Goal: Transaction & Acquisition: Purchase product/service

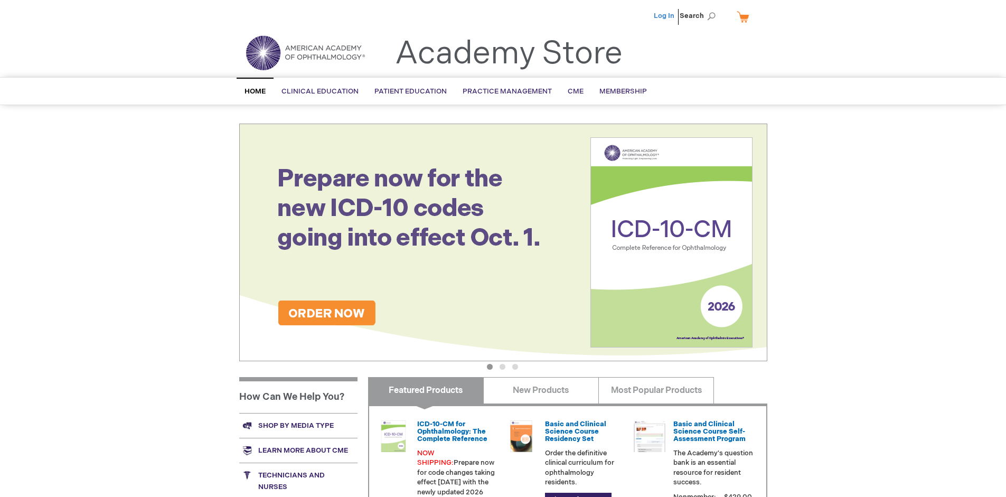
click at [665, 16] on link "Log In" at bounding box center [664, 16] width 21 height 8
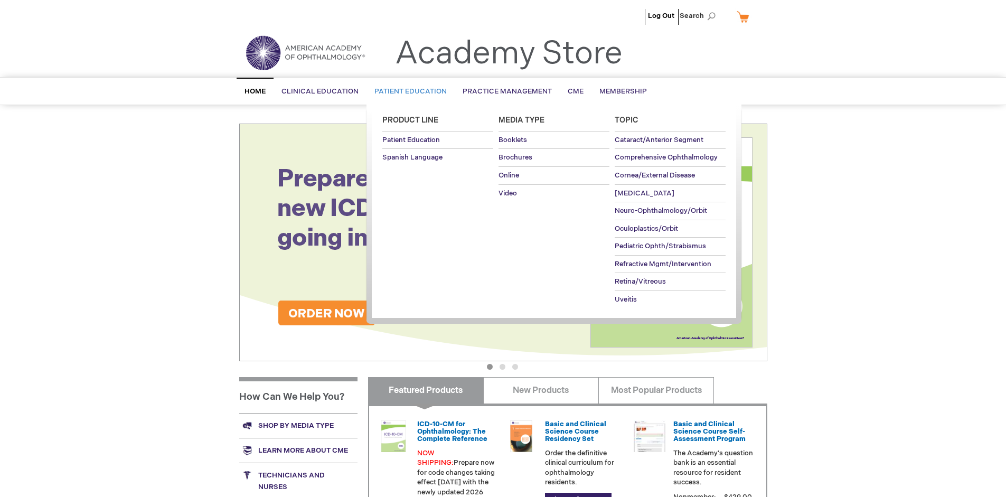
click at [408, 91] on span "Patient Education" at bounding box center [410, 91] width 72 height 8
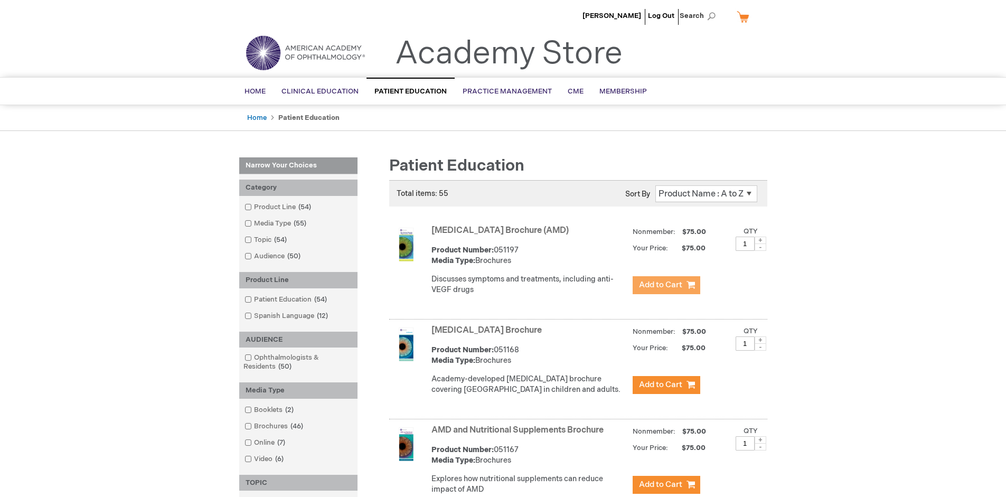
click at [666, 285] on span "Add to Cart" at bounding box center [660, 285] width 43 height 10
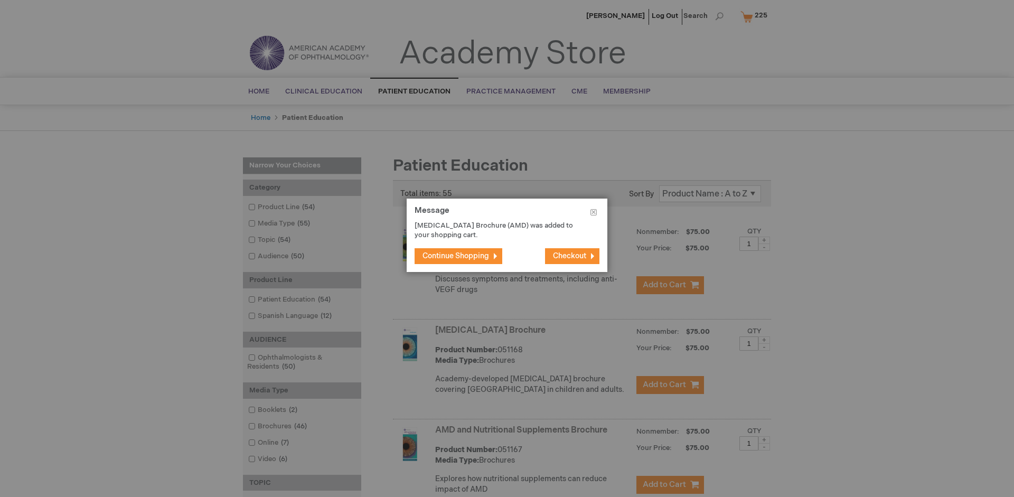
click at [456, 256] on span "Continue Shopping" at bounding box center [455, 255] width 67 height 9
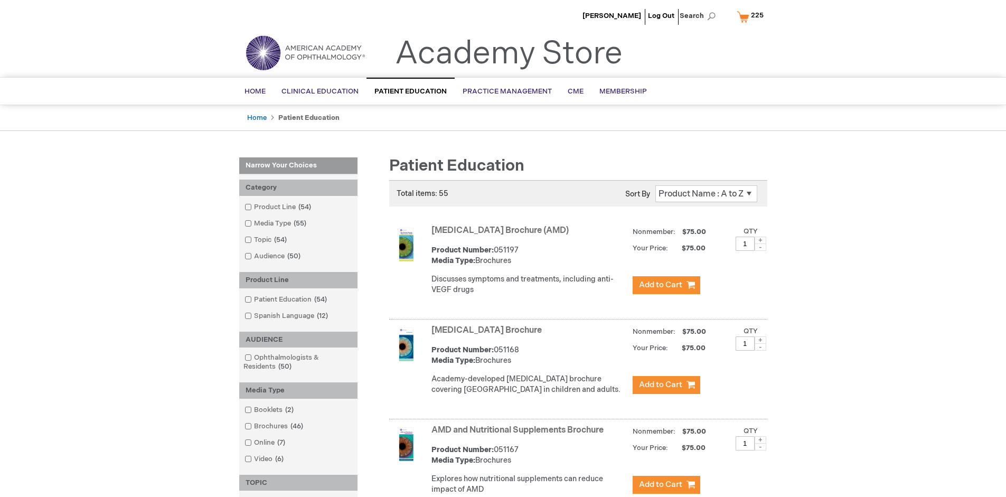
click at [519, 435] on link "AMD and Nutritional Supplements Brochure" at bounding box center [517, 430] width 172 height 10
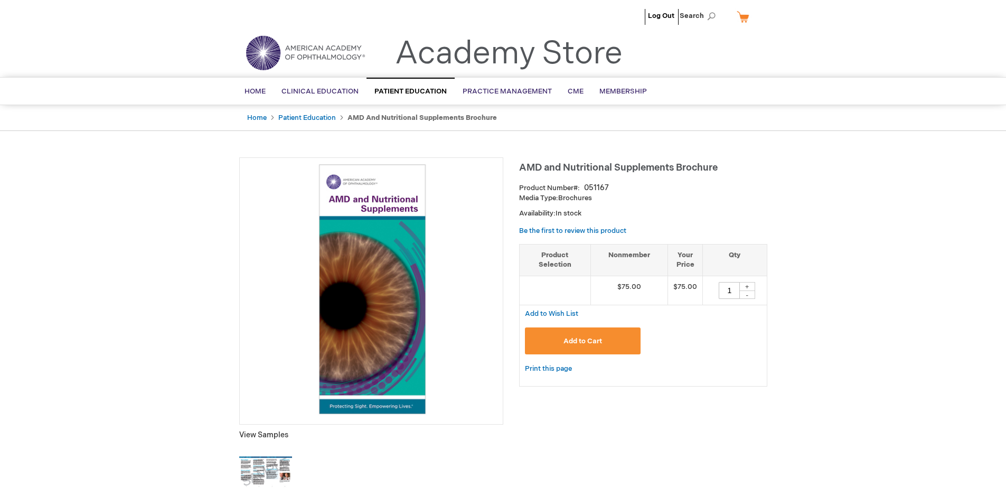
type input "1"
click at [582, 341] on span "Add to Cart" at bounding box center [582, 341] width 39 height 8
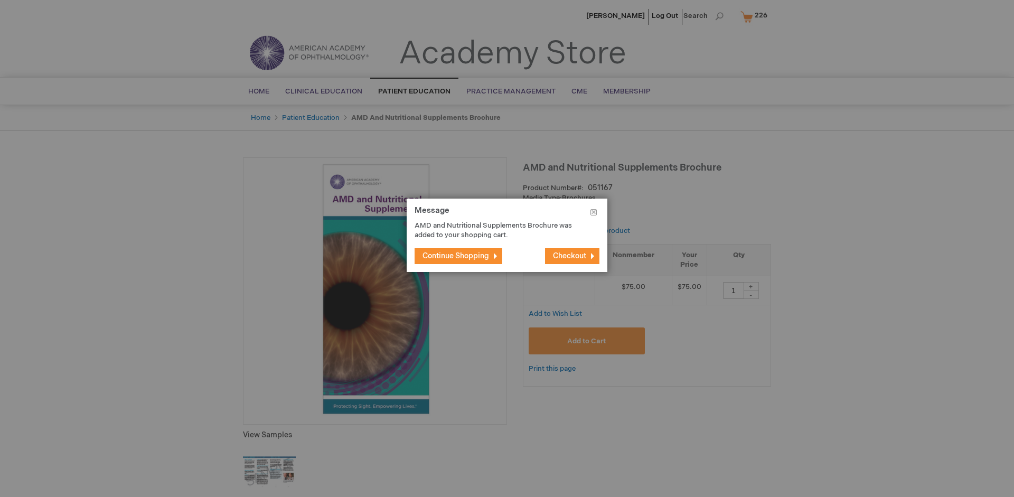
click at [456, 256] on span "Continue Shopping" at bounding box center [455, 255] width 67 height 9
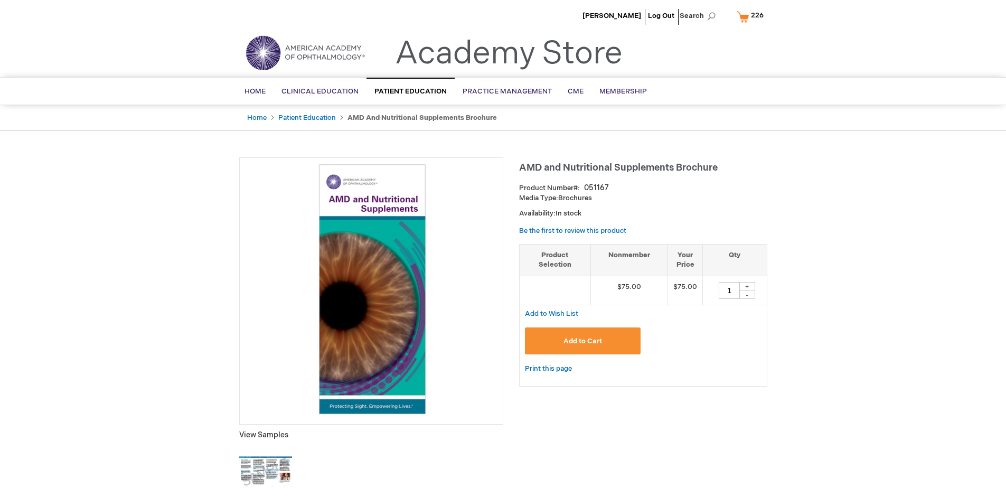
click at [752, 16] on span "226" at bounding box center [757, 15] width 13 height 8
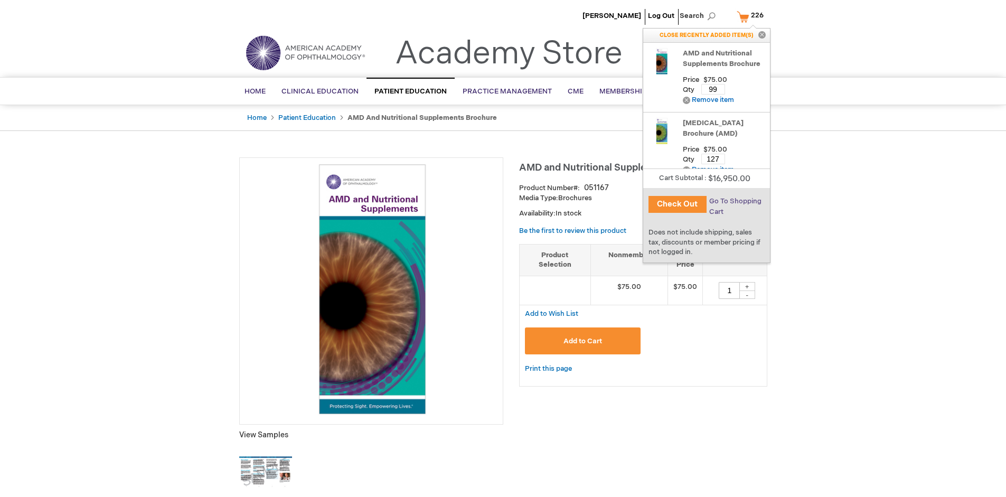
click at [734, 201] on span "Go To Shopping Cart" at bounding box center [735, 206] width 52 height 19
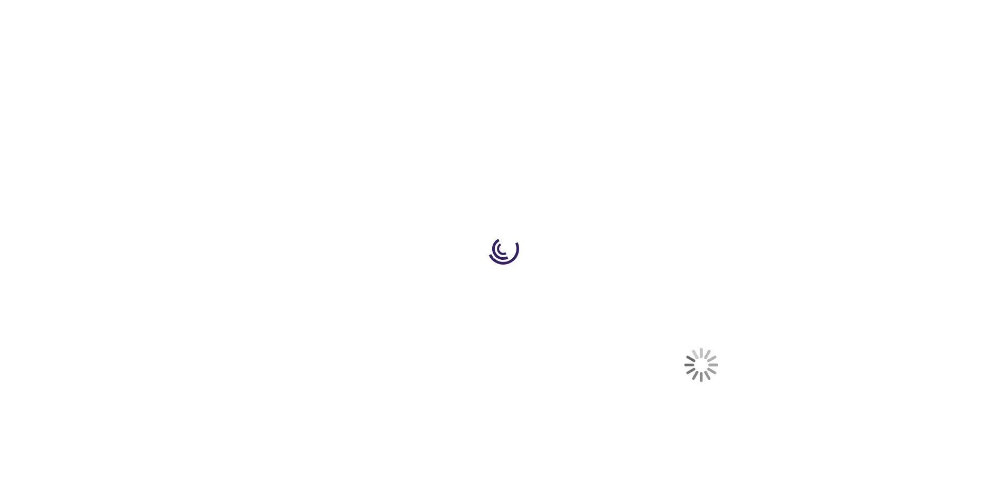
select select "US"
select select "41"
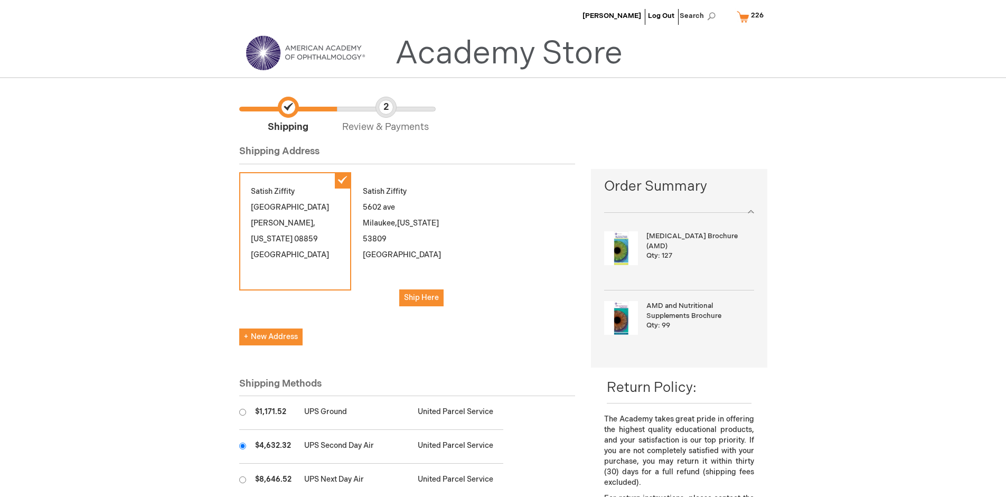
click at [242, 446] on input "radio" at bounding box center [242, 445] width 7 height 7
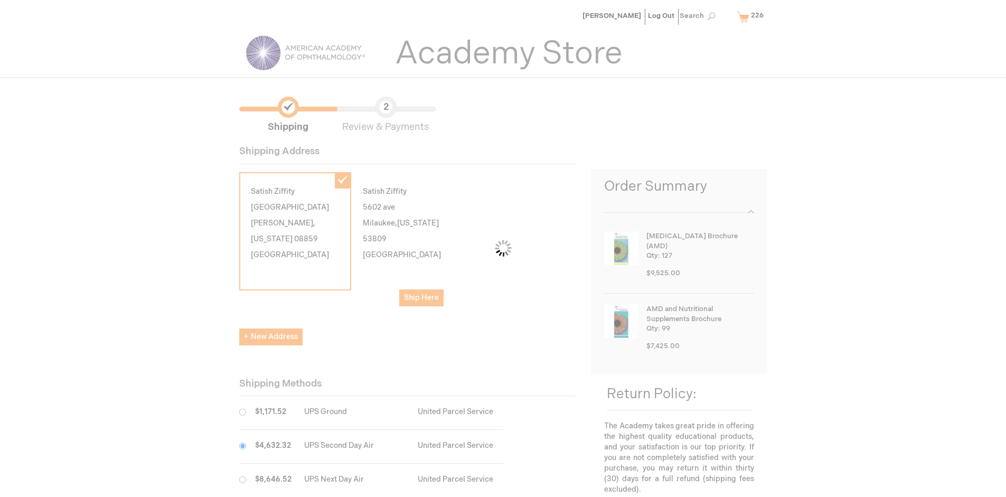
scroll to position [53, 0]
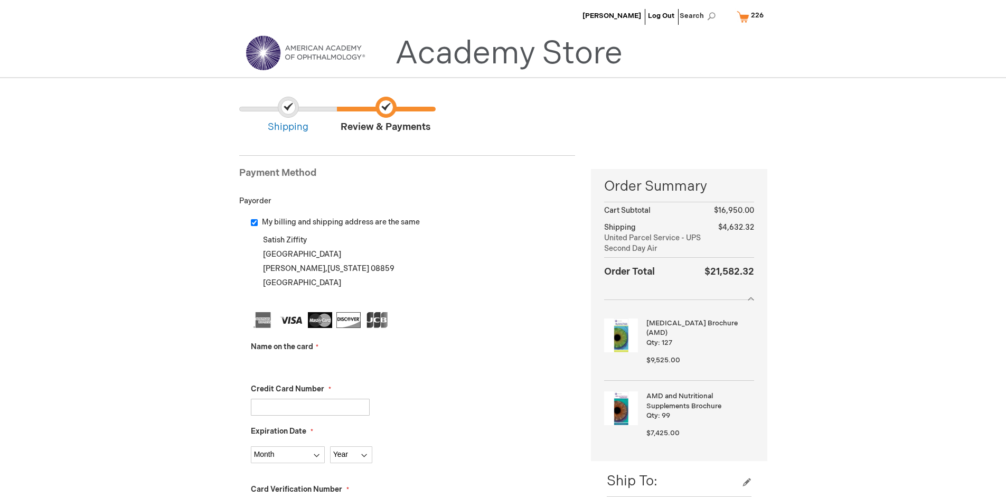
click at [310, 364] on input "Name on the card" at bounding box center [310, 364] width 119 height 17
